Goal: Find specific page/section: Find specific page/section

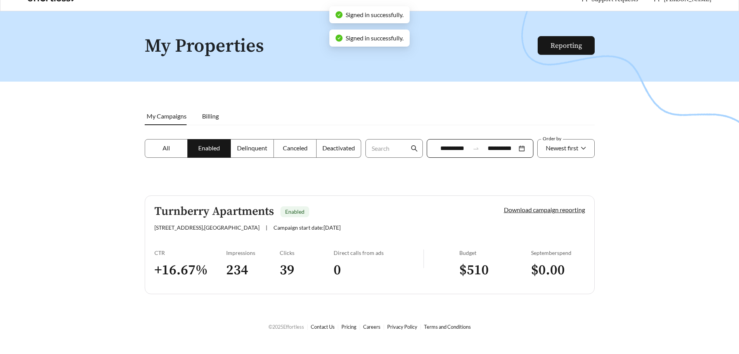
scroll to position [25, 0]
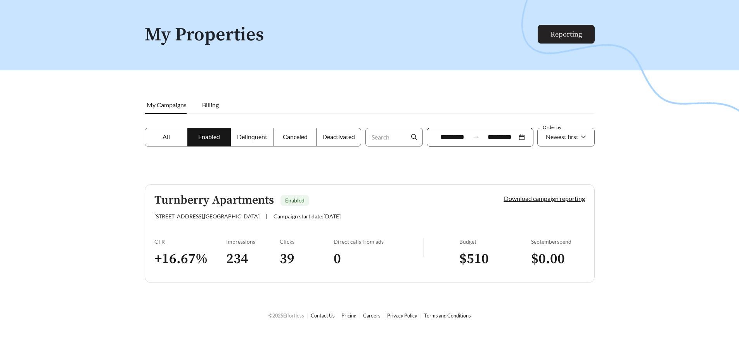
click at [565, 35] on link "Reporting" at bounding box center [566, 34] width 31 height 9
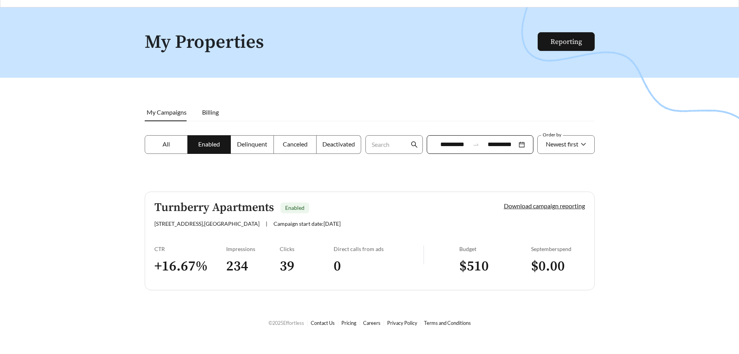
scroll to position [25, 0]
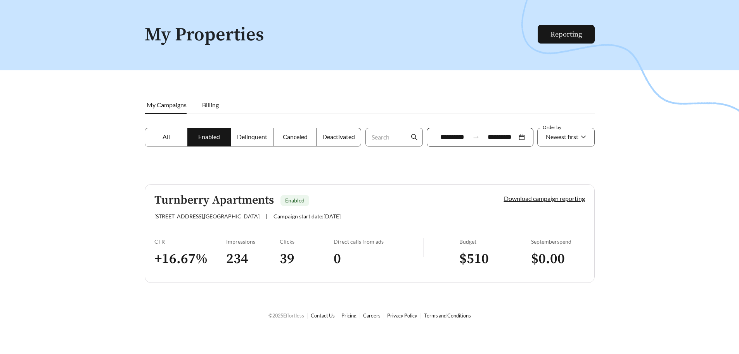
click at [209, 194] on h5 "Turnberry Apartments" at bounding box center [214, 200] width 120 height 13
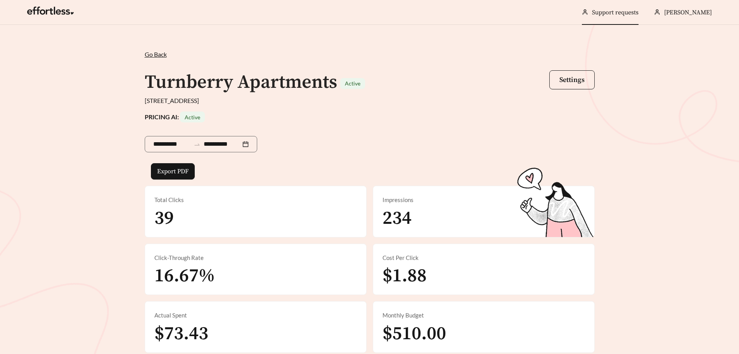
click at [628, 10] on link "Support requests" at bounding box center [615, 13] width 47 height 8
click at [624, 13] on link "Support requests" at bounding box center [615, 13] width 47 height 8
